Goal: Task Accomplishment & Management: Use online tool/utility

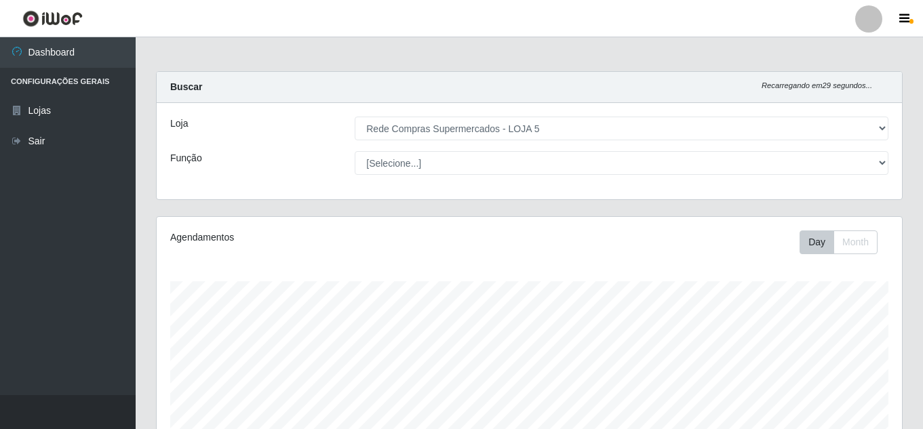
select select "397"
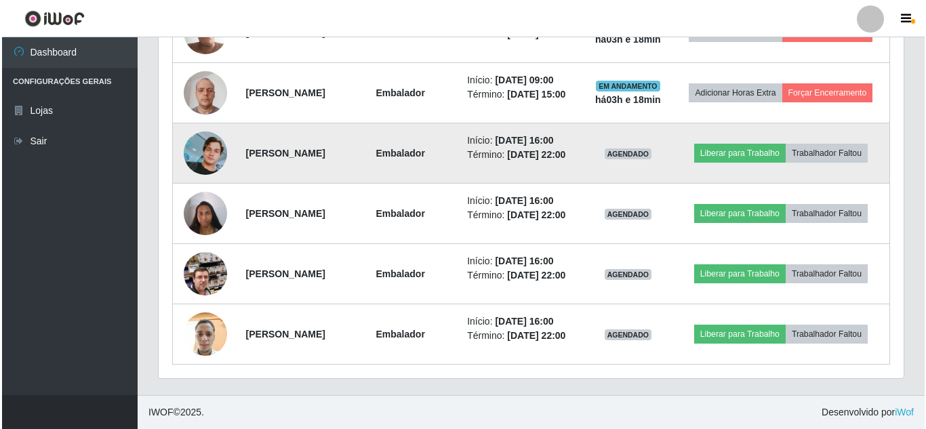
scroll to position [794, 0]
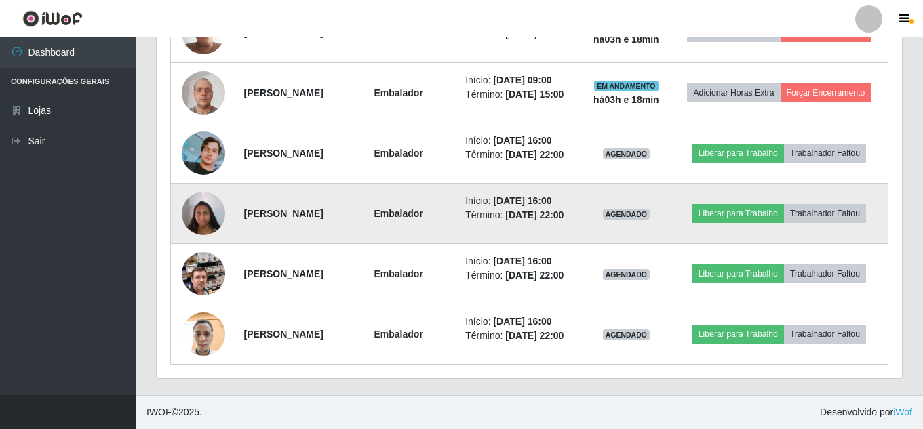
click at [211, 188] on img at bounding box center [203, 213] width 43 height 58
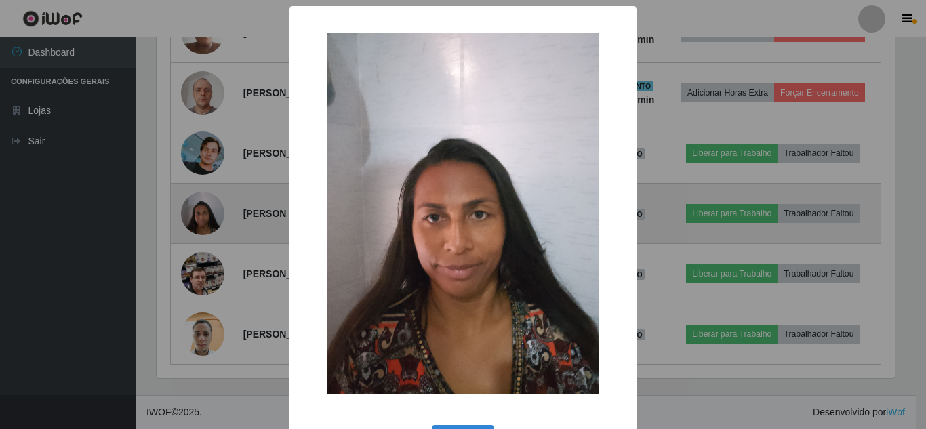
click at [211, 188] on div "× OK Cancel" at bounding box center [463, 214] width 926 height 429
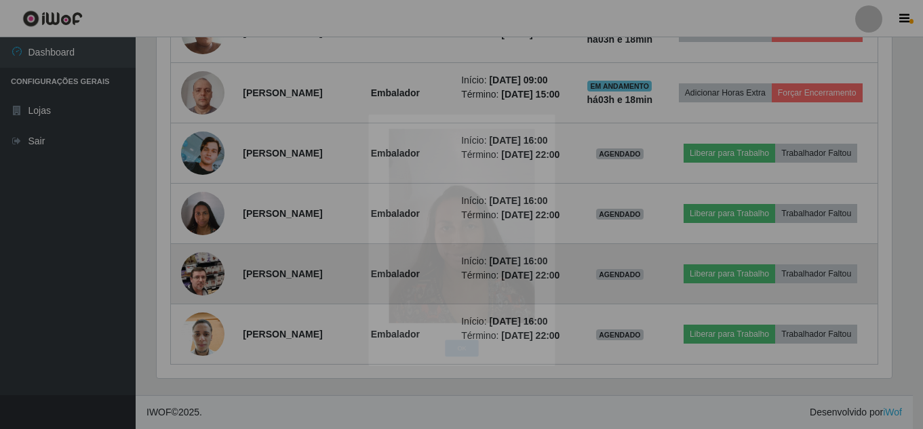
scroll to position [281, 745]
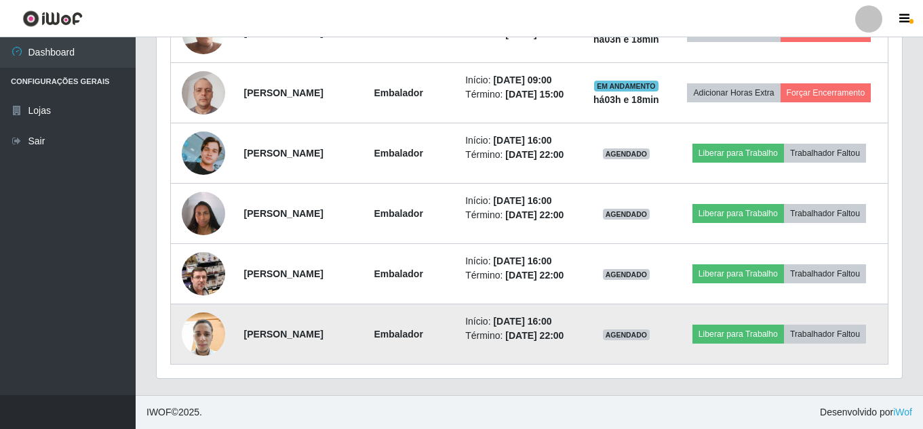
click at [199, 342] on img at bounding box center [203, 335] width 43 height 58
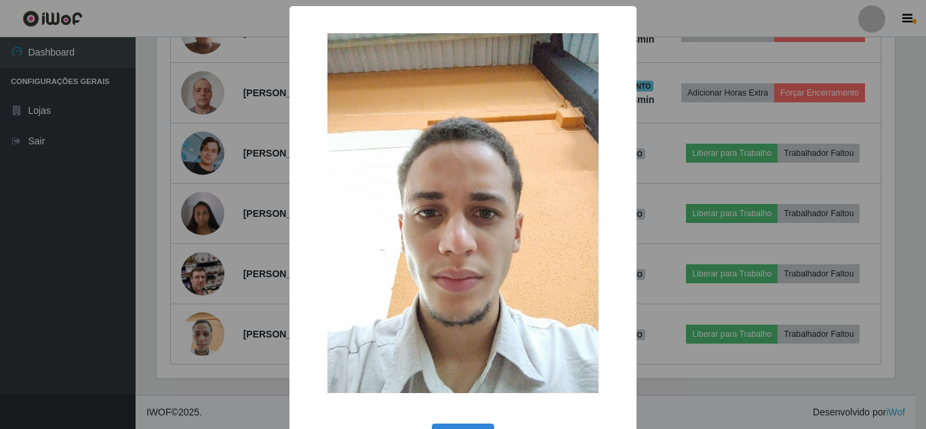
click at [199, 337] on div "× OK Cancel" at bounding box center [463, 214] width 926 height 429
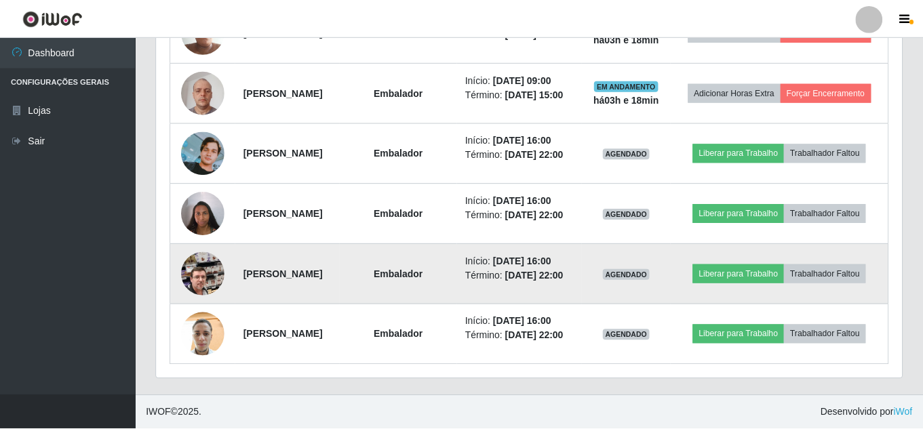
scroll to position [281, 745]
click at [190, 258] on img at bounding box center [203, 273] width 43 height 77
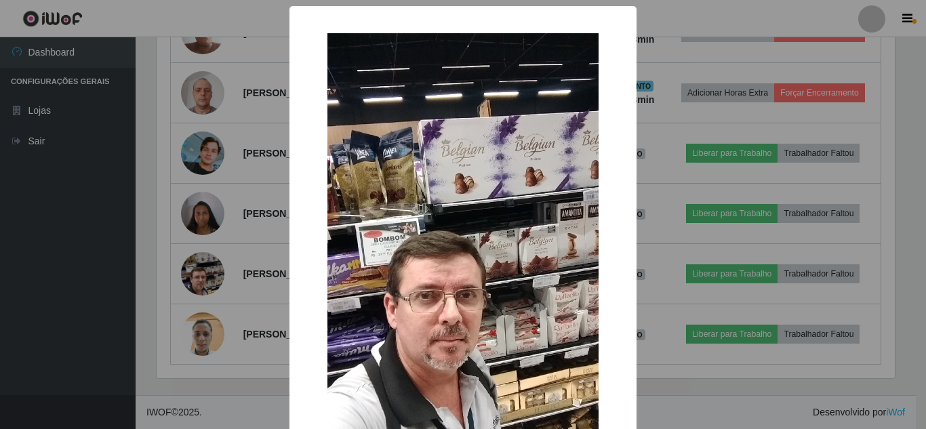
click at [190, 258] on div "× OK Cancel" at bounding box center [463, 214] width 926 height 429
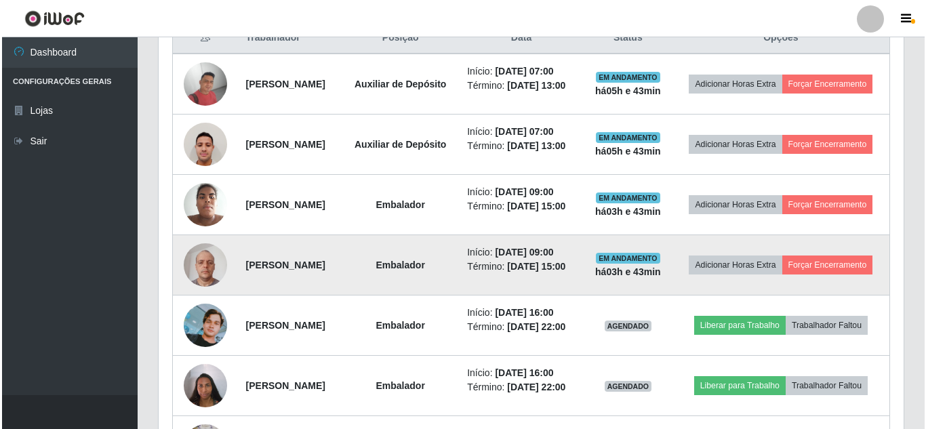
scroll to position [455, 0]
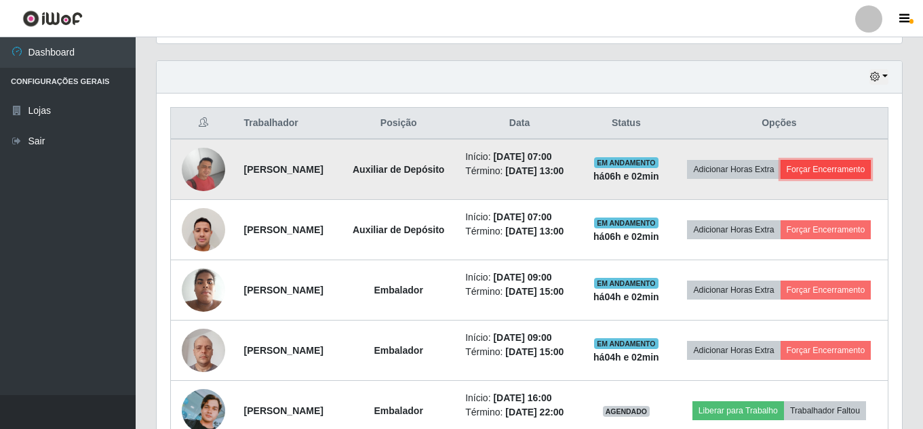
click at [784, 179] on button "Forçar Encerramento" at bounding box center [825, 169] width 91 height 19
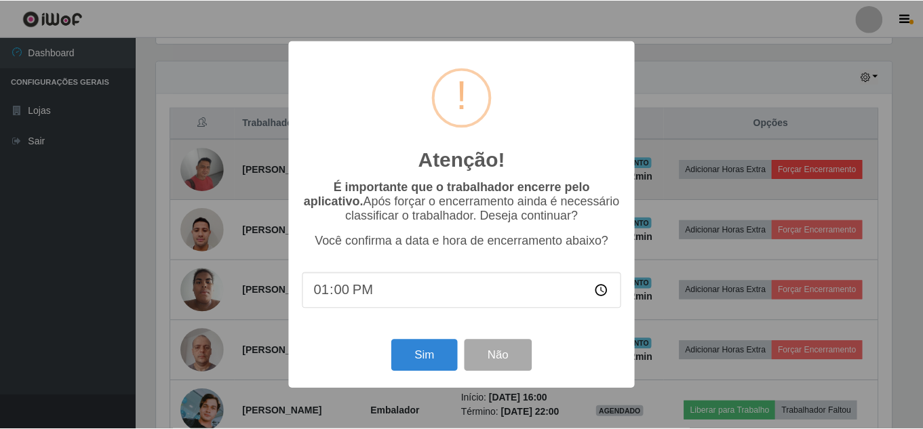
scroll to position [281, 738]
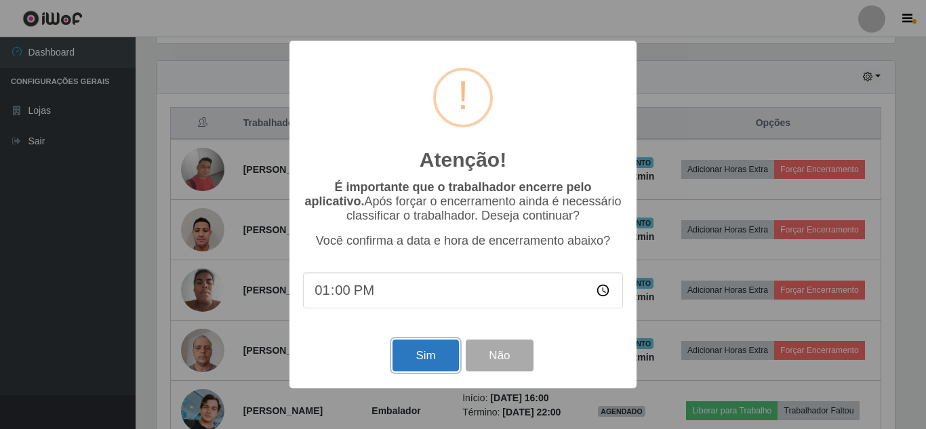
click at [436, 359] on button "Sim" at bounding box center [426, 356] width 66 height 32
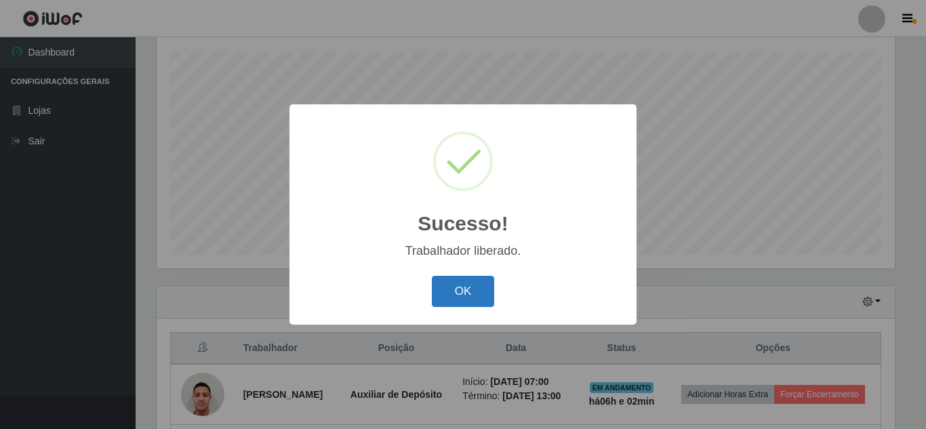
click at [467, 298] on button "OK" at bounding box center [463, 292] width 63 height 32
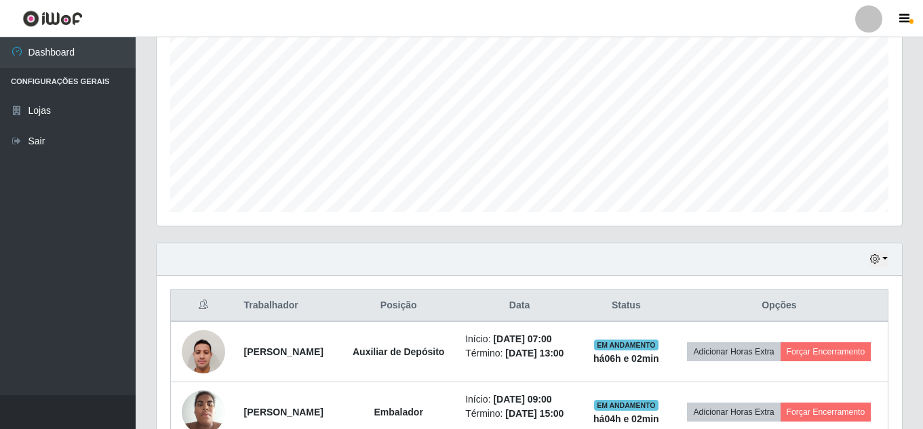
scroll to position [433, 0]
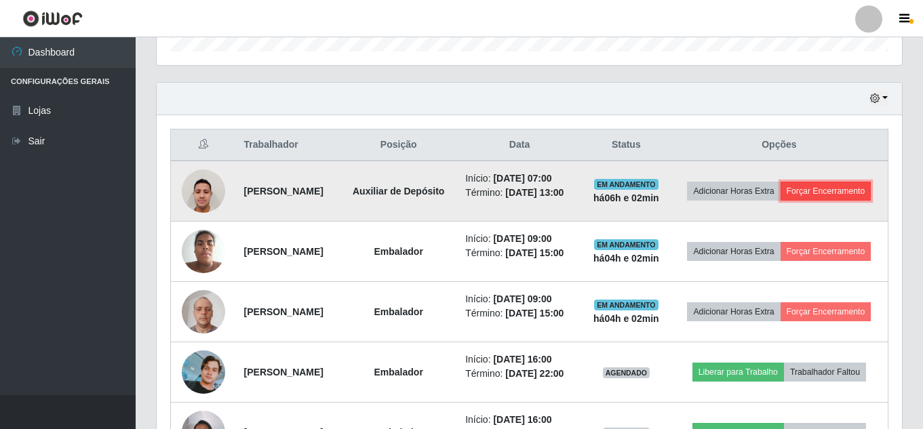
click at [798, 201] on button "Forçar Encerramento" at bounding box center [825, 191] width 91 height 19
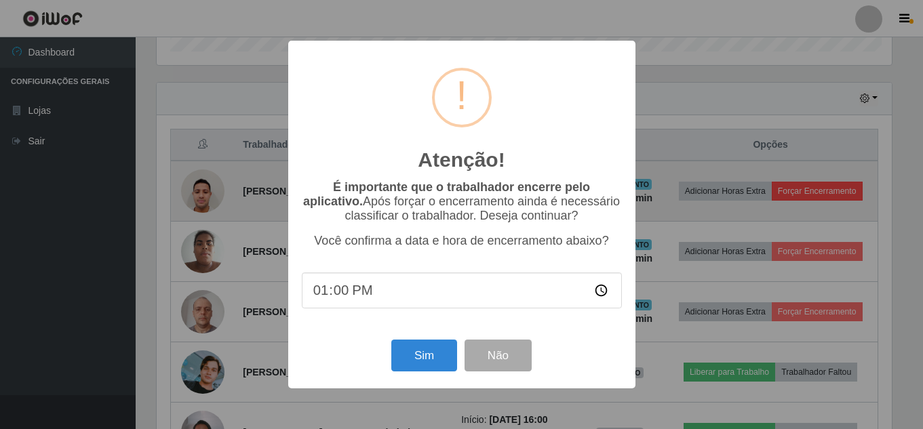
scroll to position [281, 738]
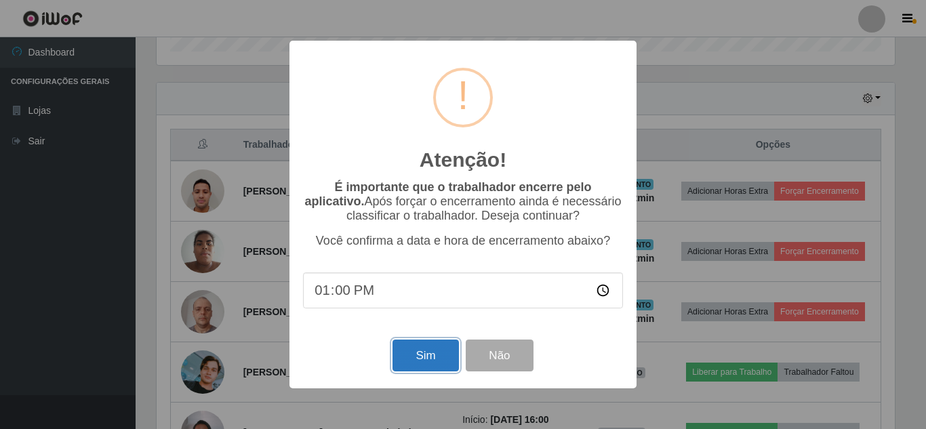
click at [431, 360] on button "Sim" at bounding box center [426, 356] width 66 height 32
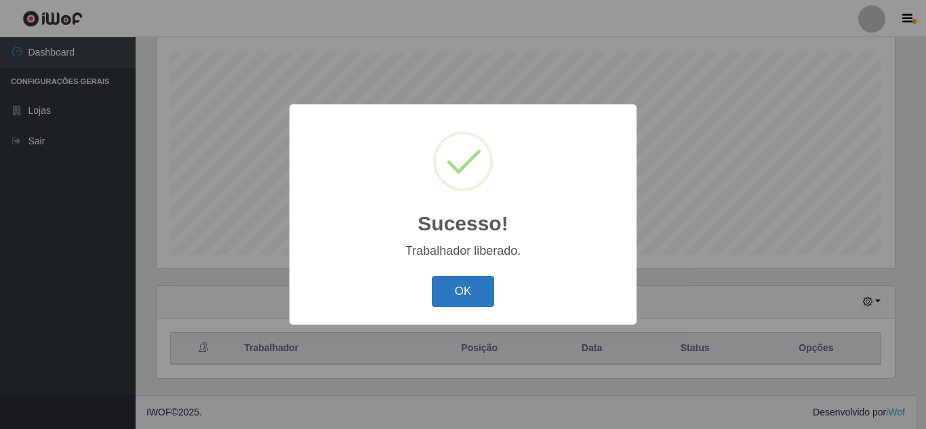
click at [456, 278] on button "OK" at bounding box center [463, 292] width 63 height 32
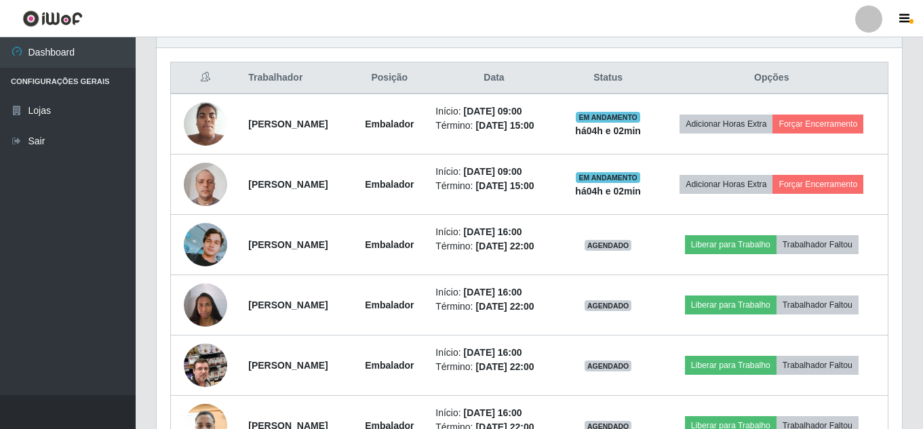
scroll to position [524, 0]
